Goal: Task Accomplishment & Management: Complete application form

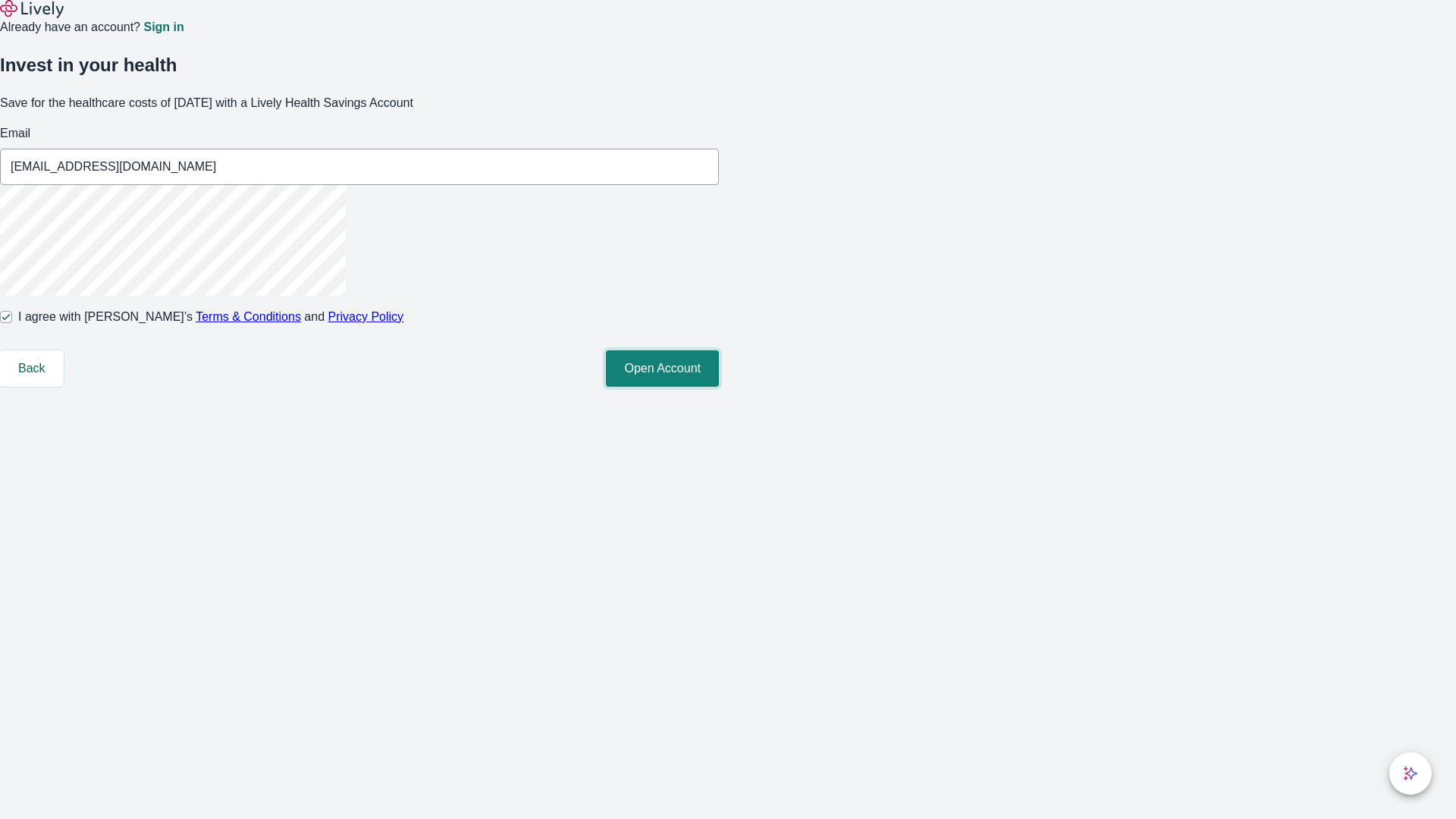
click at [719, 387] on button "Open Account" at bounding box center [663, 369] width 113 height 37
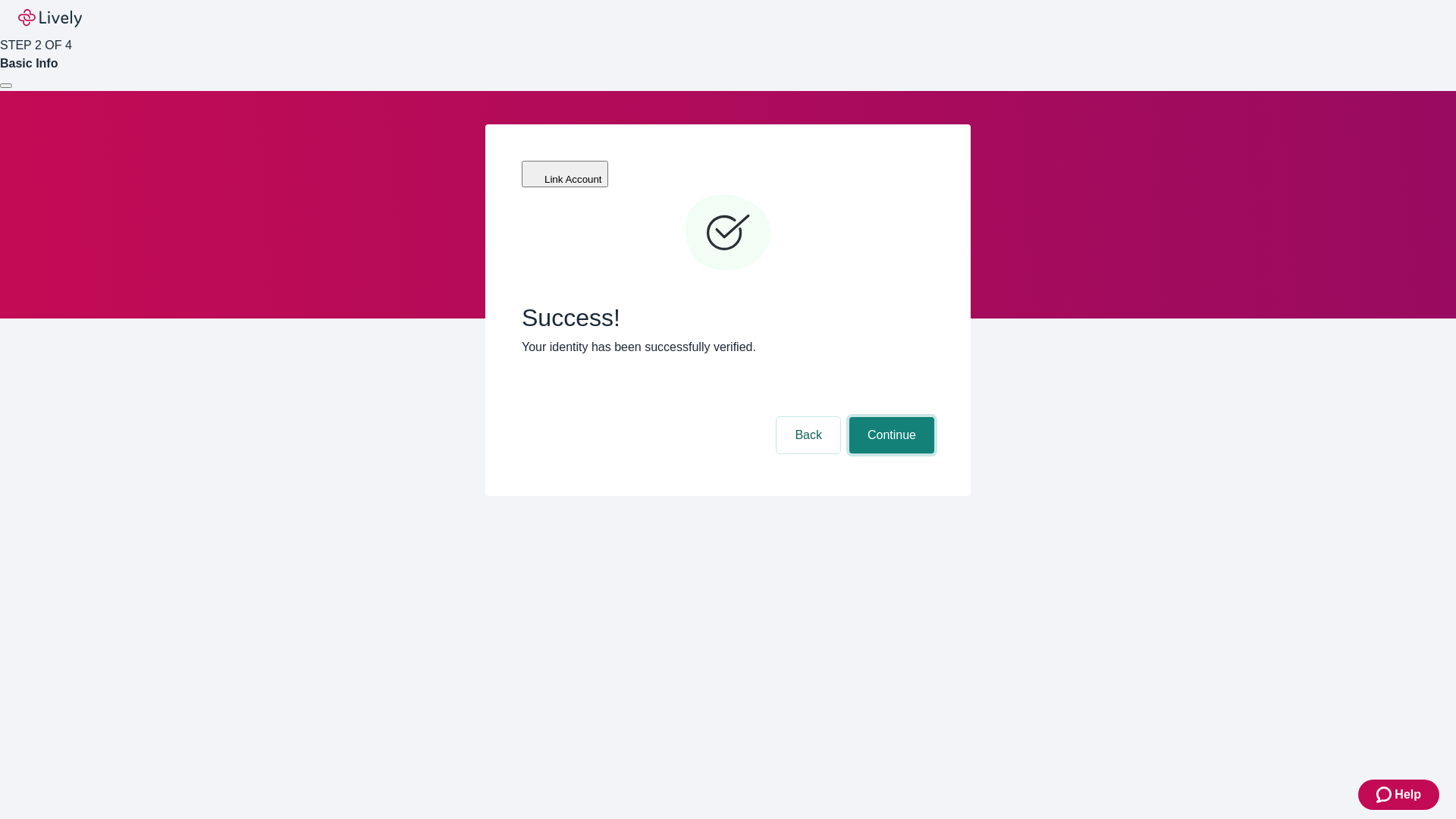
click at [890, 417] on button "Continue" at bounding box center [891, 435] width 84 height 37
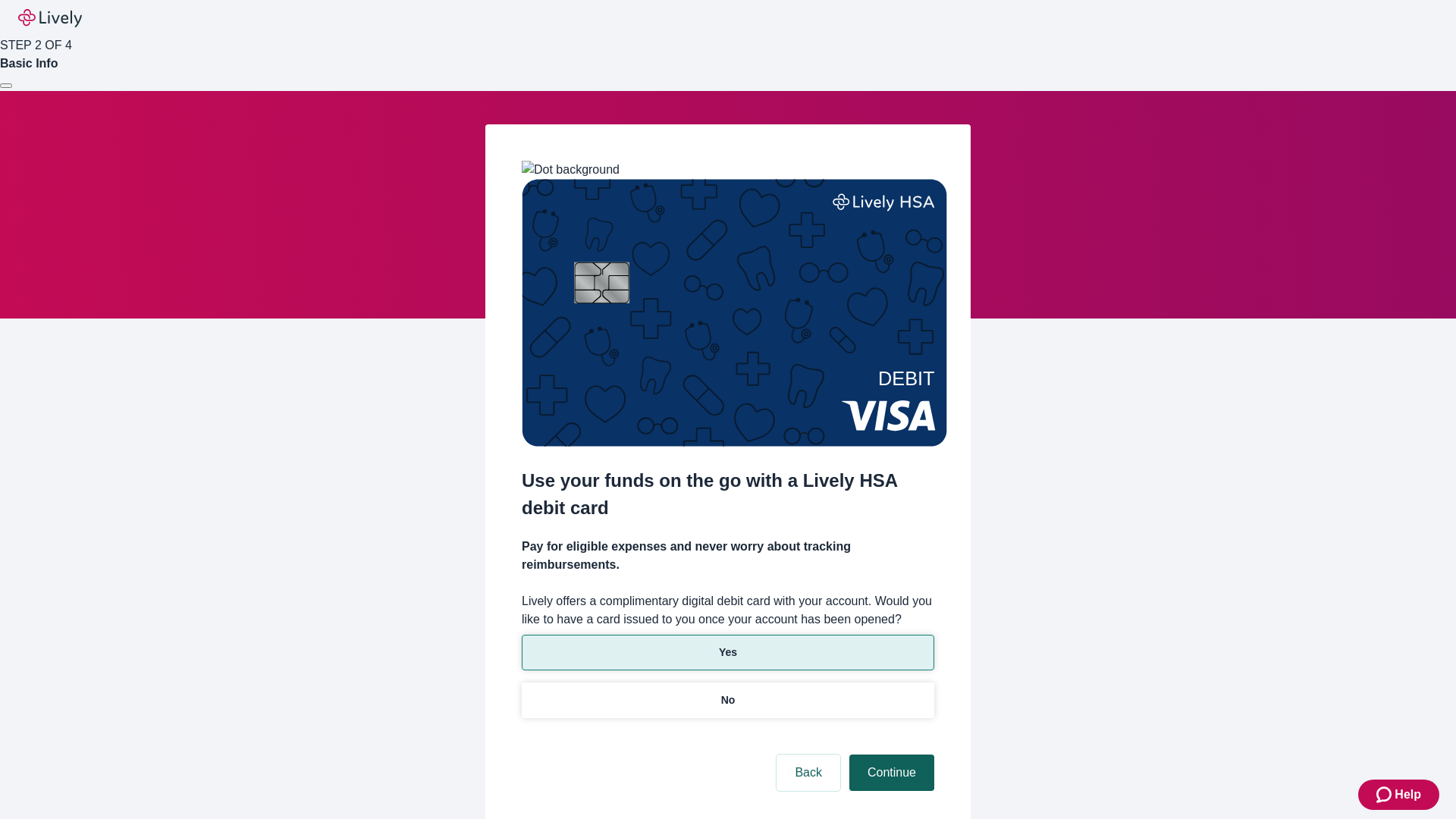
click at [728, 645] on p "Yes" at bounding box center [728, 653] width 18 height 16
click at [890, 754] on button "Continue" at bounding box center [891, 772] width 84 height 37
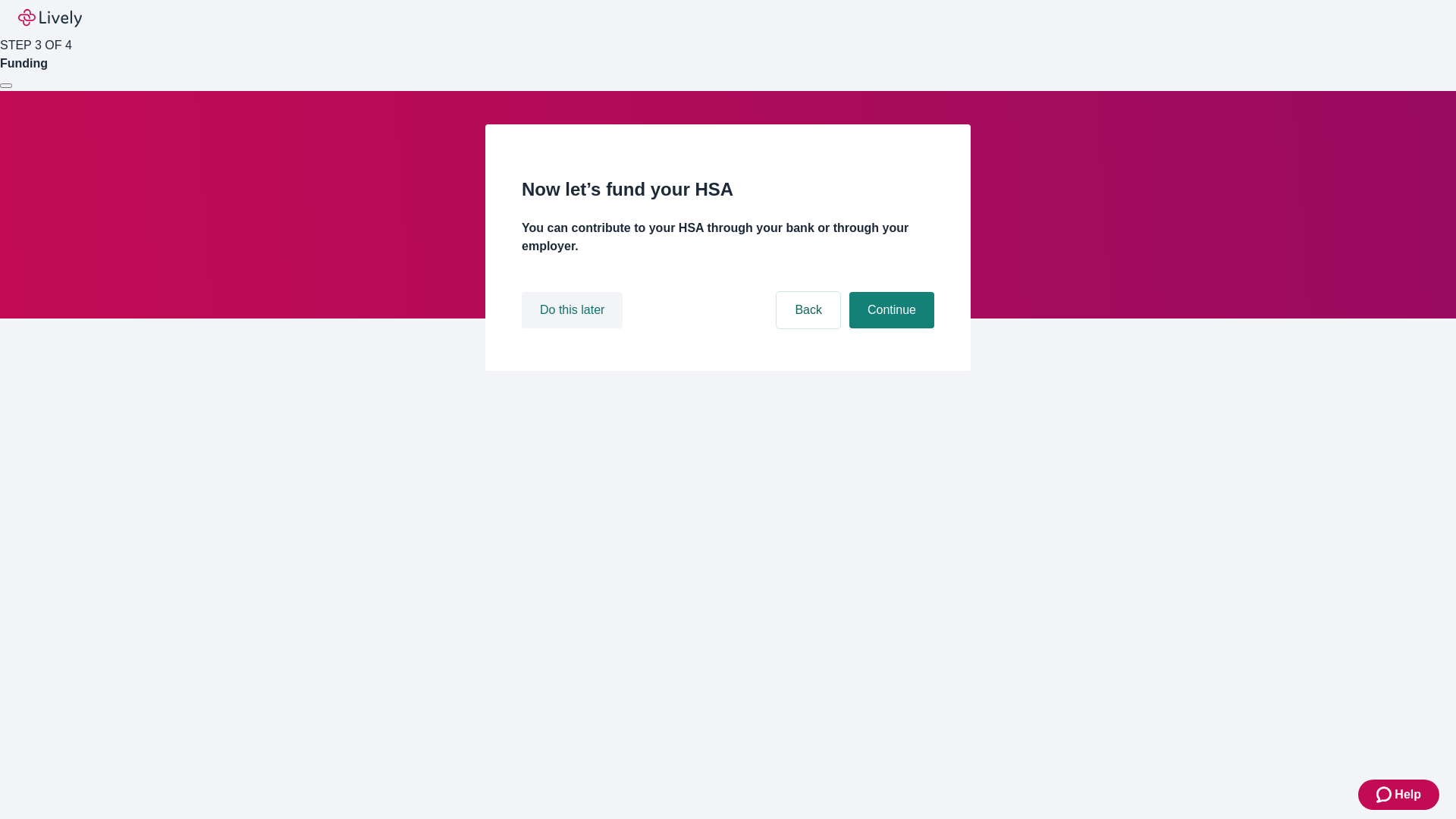
click at [574, 328] on button "Do this later" at bounding box center [571, 310] width 100 height 37
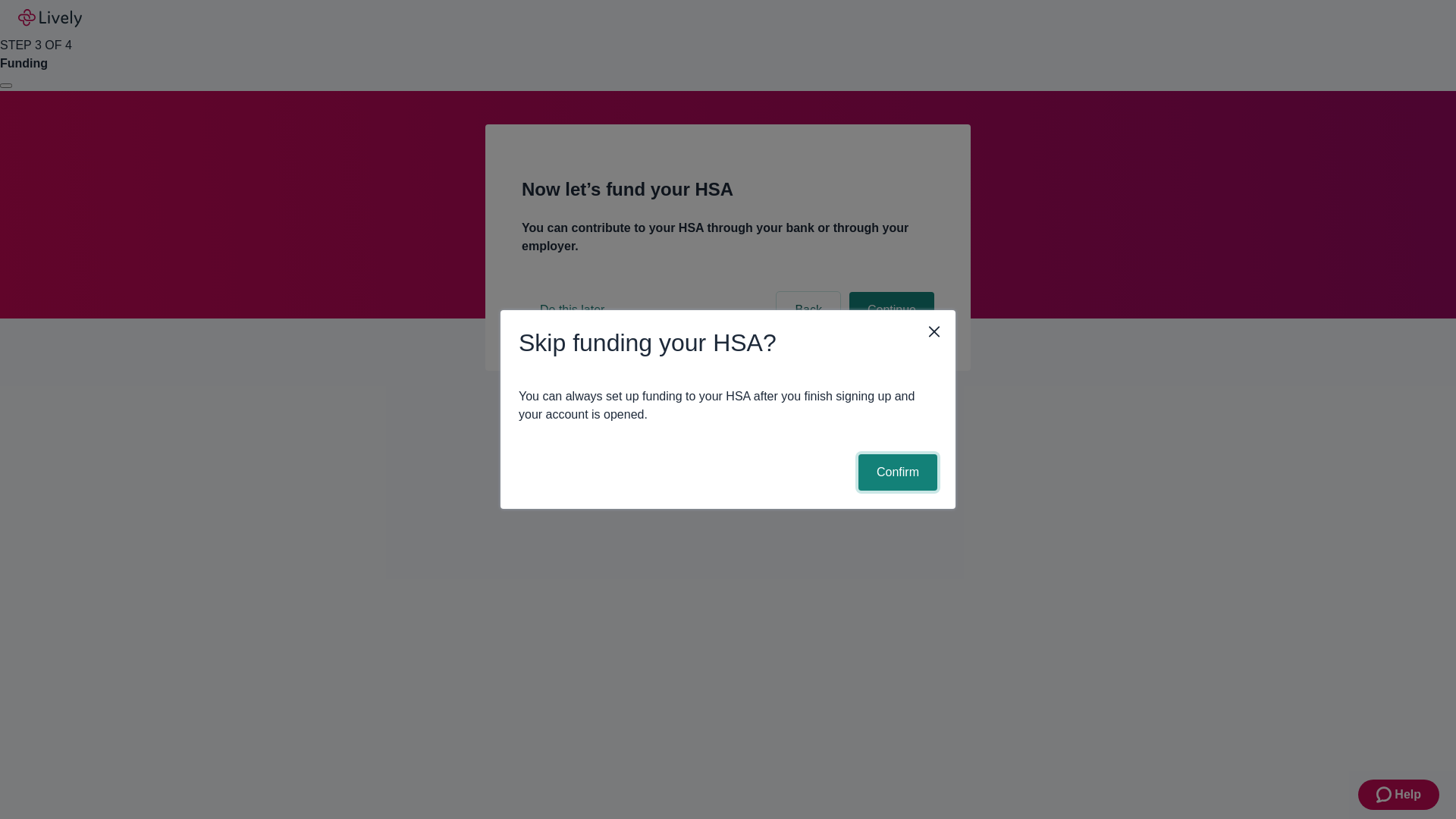
click at [895, 472] on button "Confirm" at bounding box center [897, 472] width 79 height 37
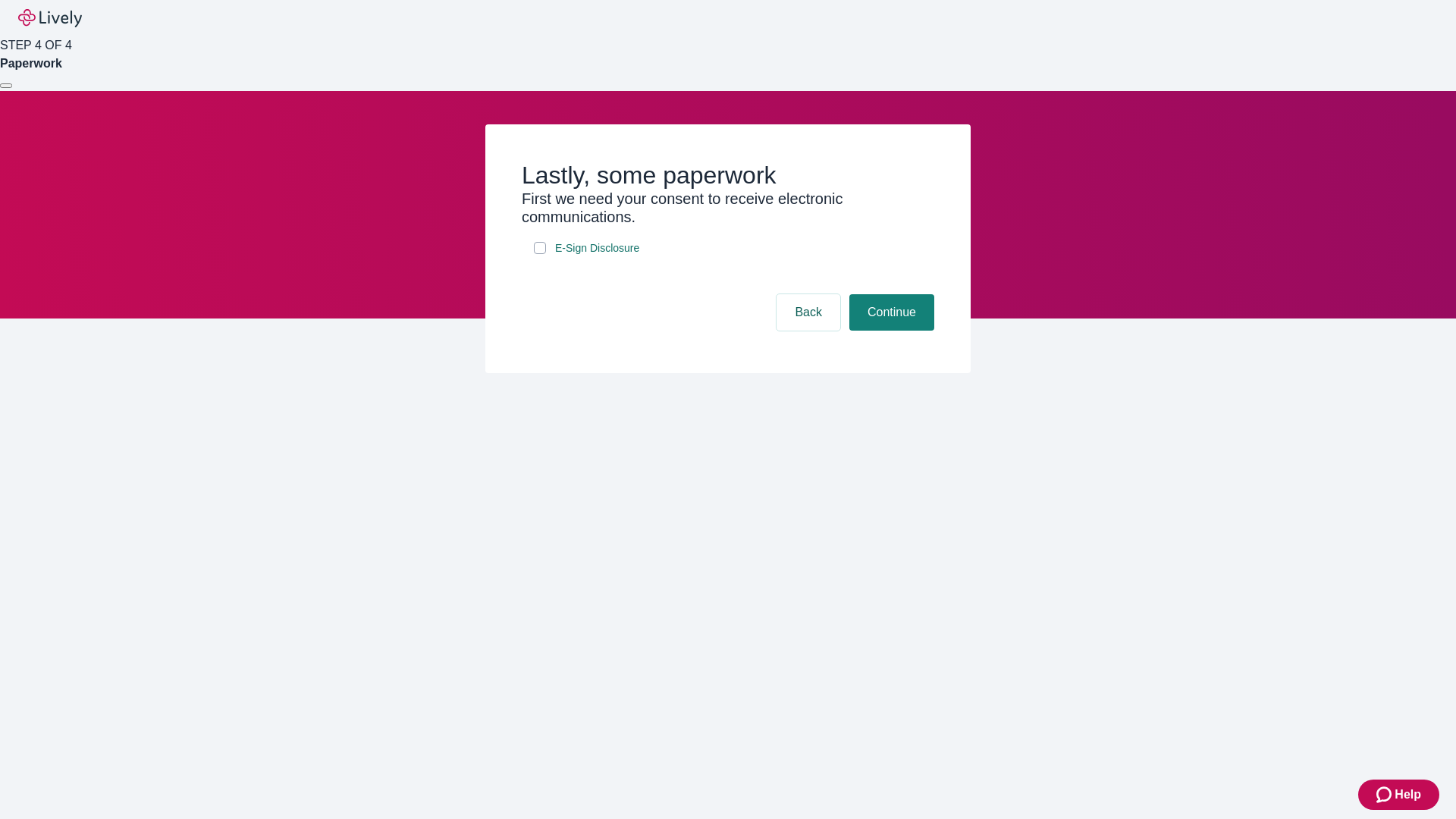
click at [540, 254] on input "E-Sign Disclosure" at bounding box center [540, 247] width 12 height 12
checkbox input "true"
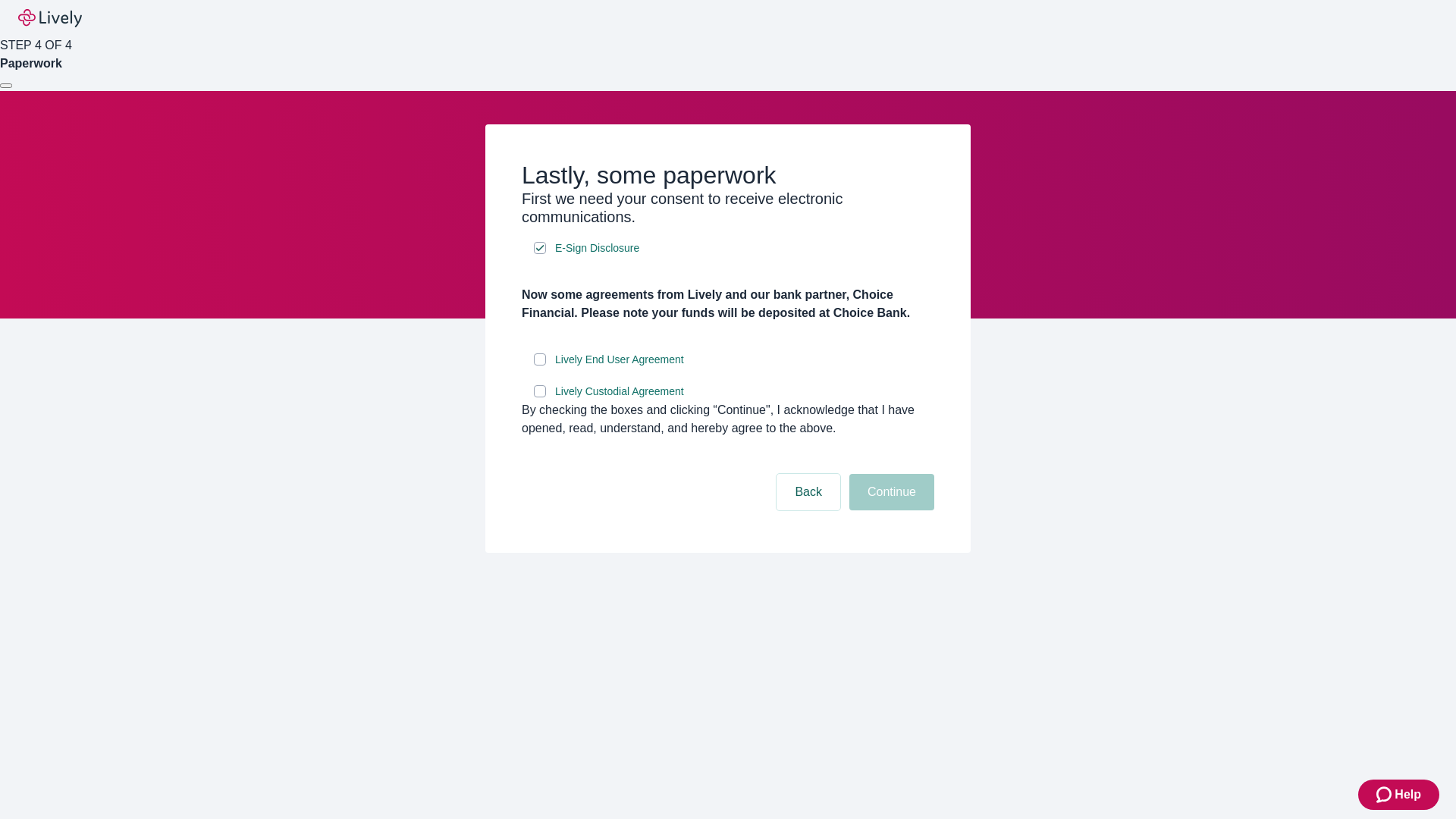
click at [540, 366] on input "Lively End User Agreement" at bounding box center [540, 360] width 12 height 12
checkbox input "true"
click at [540, 398] on input "Lively Custodial Agreement" at bounding box center [540, 392] width 12 height 12
checkbox input "true"
click at [890, 511] on button "Continue" at bounding box center [891, 492] width 84 height 37
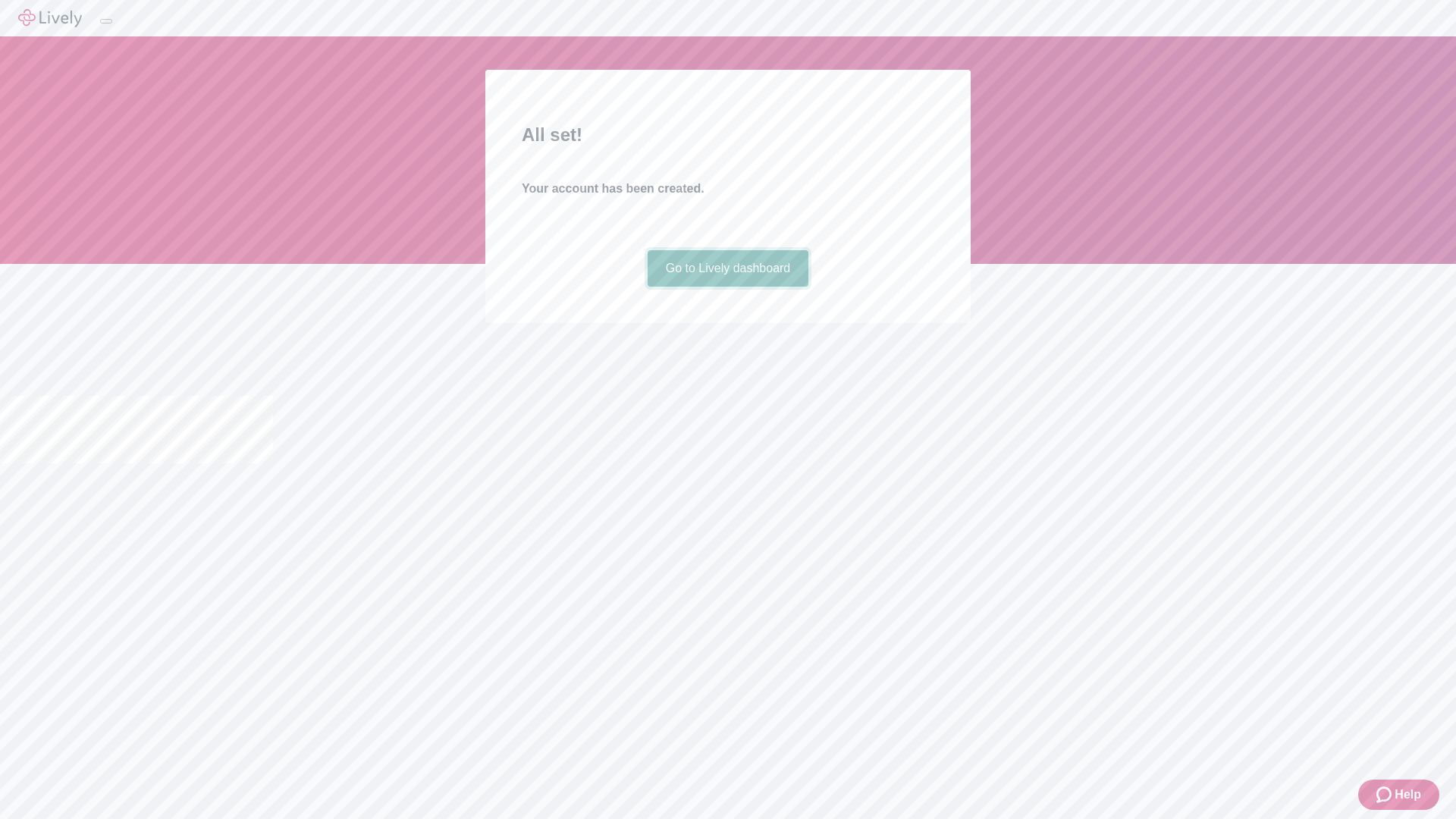
click at [728, 286] on link "Go to Lively dashboard" at bounding box center [728, 268] width 162 height 37
